Goal: Task Accomplishment & Management: Use online tool/utility

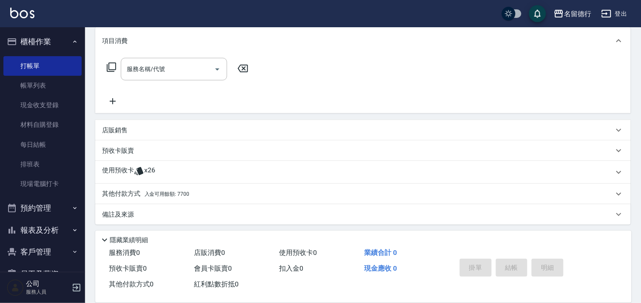
scroll to position [114, 0]
click at [128, 168] on p "使用預收卡" at bounding box center [118, 170] width 32 height 13
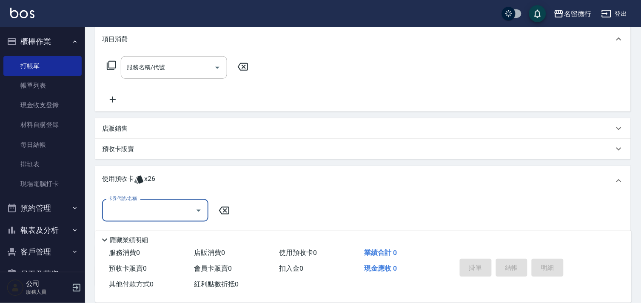
scroll to position [0, 0]
drag, startPoint x: 129, startPoint y: 213, endPoint x: 138, endPoint y: 213, distance: 9.4
click at [134, 213] on input "卡券代號/名稱" at bounding box center [149, 210] width 86 height 15
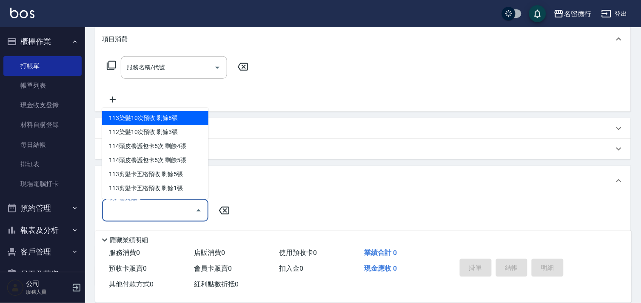
click at [134, 121] on div "113染髮10次預收 剩餘8張" at bounding box center [155, 118] width 106 height 14
type input "113染髮10次預收"
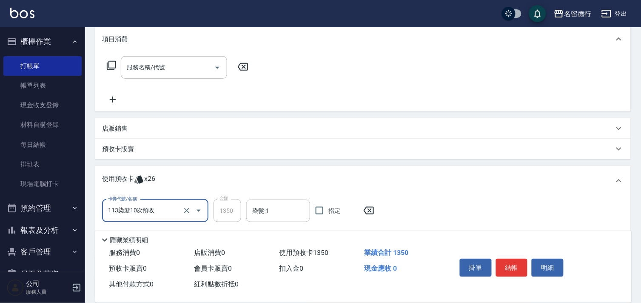
click at [268, 216] on input "染髮-1" at bounding box center [278, 210] width 56 height 15
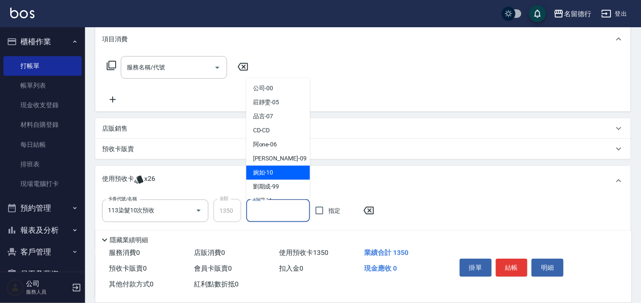
click at [261, 170] on span "婉如 -10" at bounding box center [263, 172] width 20 height 9
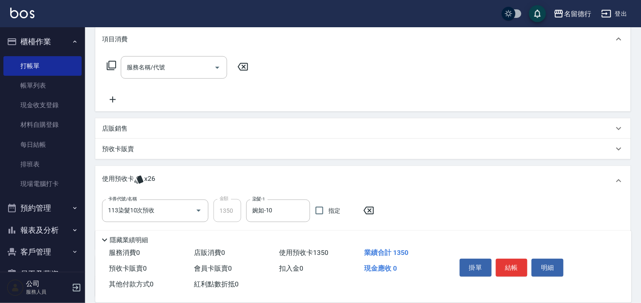
type input "婉如-10"
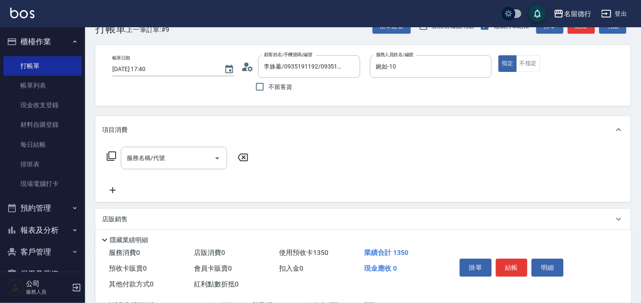
scroll to position [20, 0]
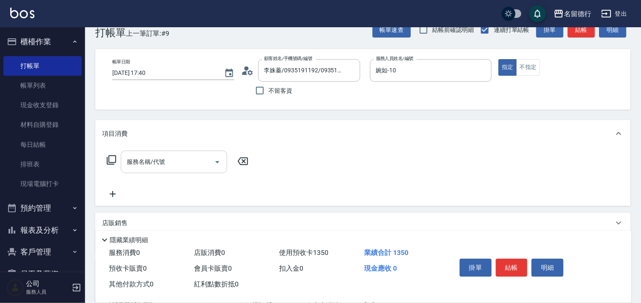
click at [134, 163] on input "服務名稱/代號" at bounding box center [168, 161] width 86 height 15
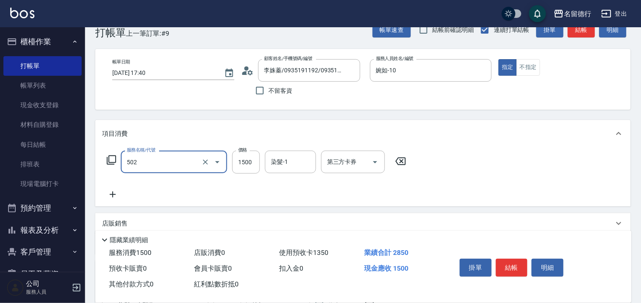
type input "染髮(502)"
type input "1000"
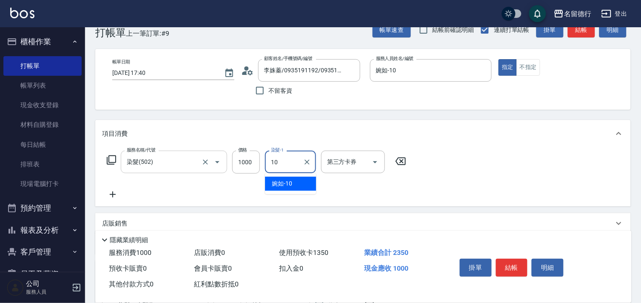
type input "婉如-10"
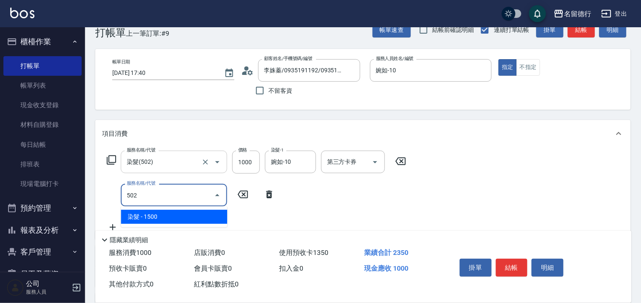
type input "染髮(502)"
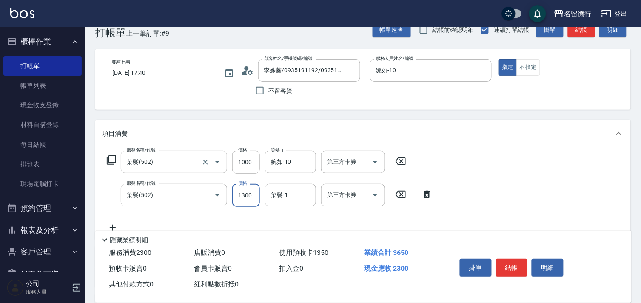
type input "1300"
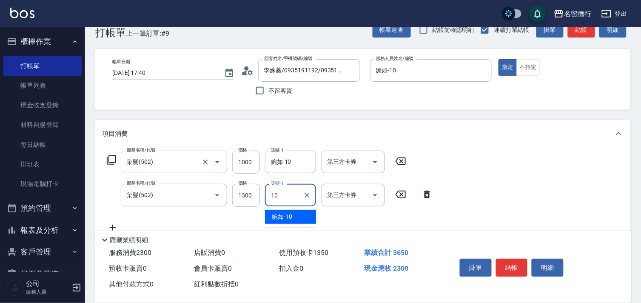
type input "婉如-10"
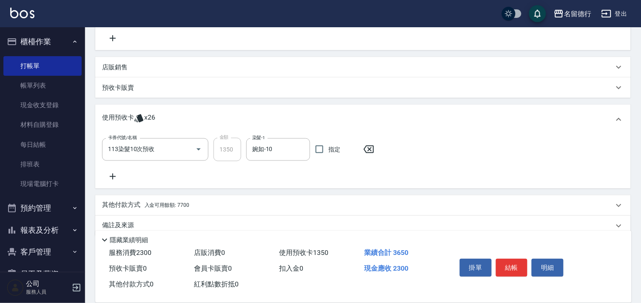
scroll to position [222, 0]
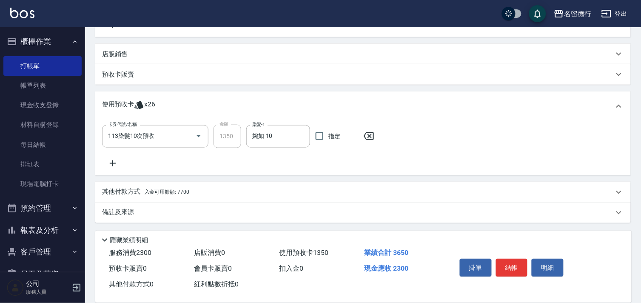
click at [158, 191] on span "入金可用餘額: 7700" at bounding box center [167, 192] width 45 height 6
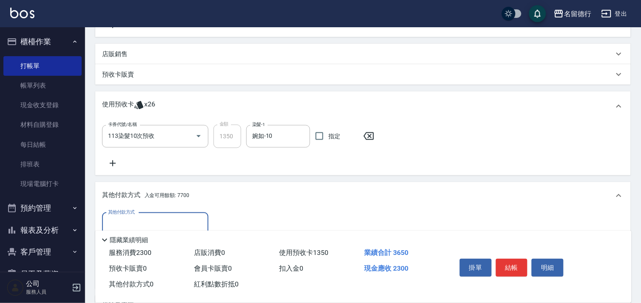
scroll to position [0, 0]
click at [173, 210] on div "其他付款方式 其他付款方式 入金剩餘： 7700元 0 ​ 整筆扣入金 7700元 異動入金" at bounding box center [363, 249] width 536 height 80
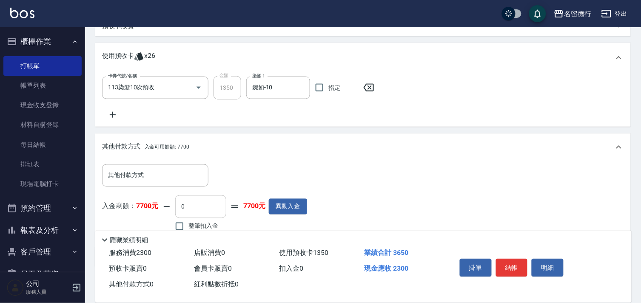
scroll to position [315, 0]
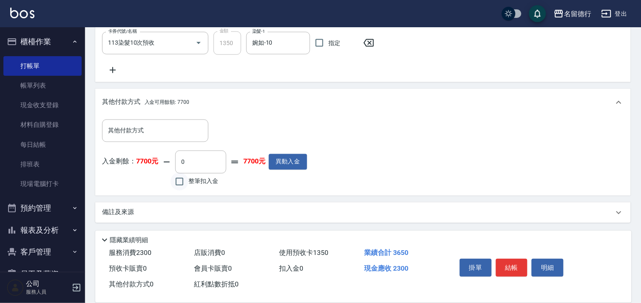
click at [182, 180] on input "整筆扣入金" at bounding box center [180, 182] width 18 height 18
checkbox input "true"
type input "2300"
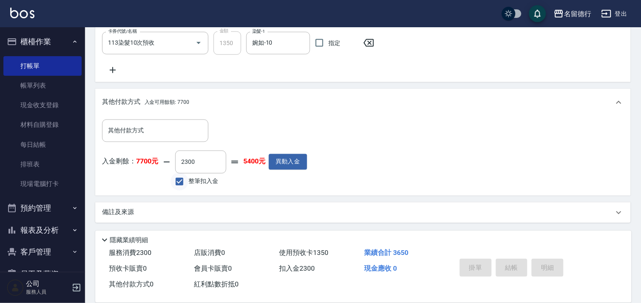
type input "[DATE] 18:18"
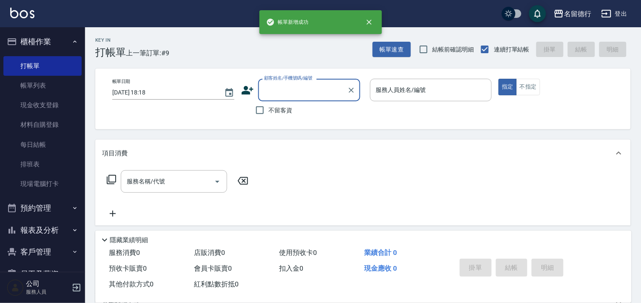
scroll to position [0, 0]
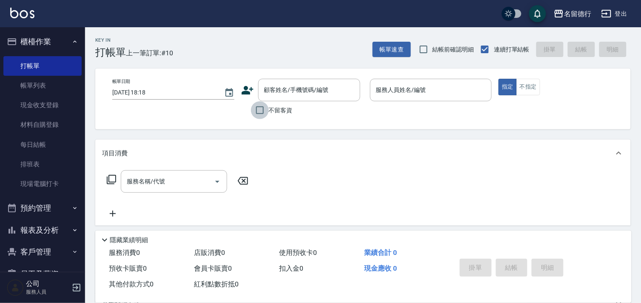
click at [258, 111] on input "不留客資" at bounding box center [260, 110] width 18 height 18
checkbox input "true"
